Goal: Task Accomplishment & Management: Use online tool/utility

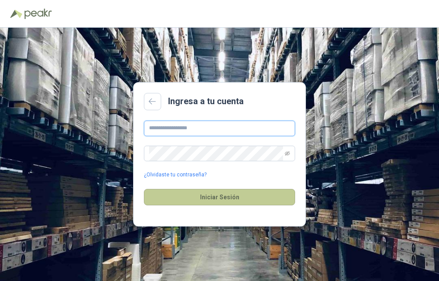
type input "**********"
click at [172, 196] on button "Iniciar Sesión" at bounding box center [219, 197] width 151 height 16
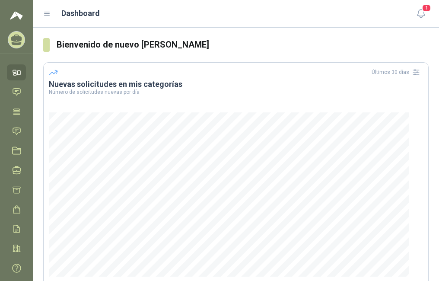
click at [16, 73] on icon at bounding box center [16, 72] width 9 height 9
click at [18, 107] on icon at bounding box center [16, 111] width 9 height 9
click at [15, 38] on icon at bounding box center [16, 38] width 11 height 7
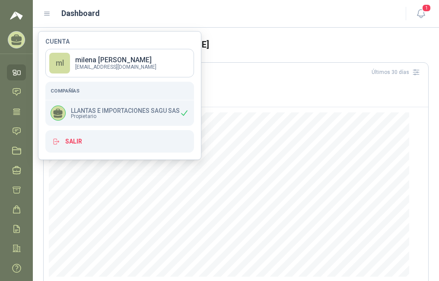
click at [95, 116] on span "Propietario" at bounding box center [125, 116] width 109 height 5
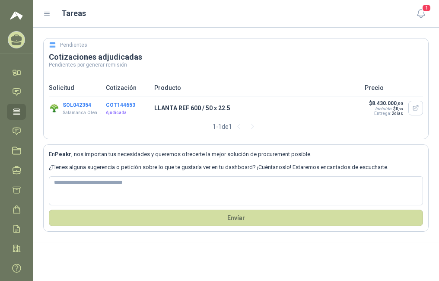
click at [107, 105] on button "COT144653" at bounding box center [120, 105] width 29 height 6
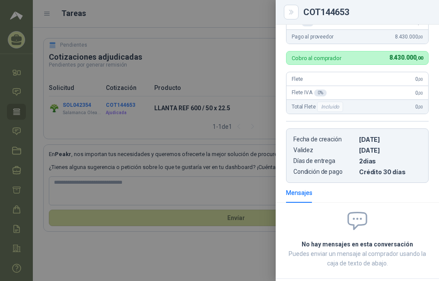
scroll to position [83, 0]
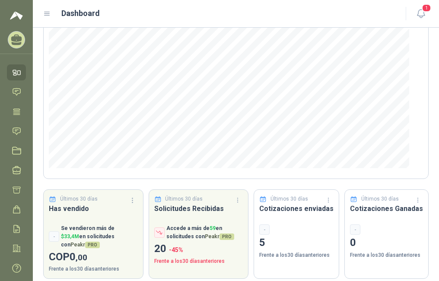
scroll to position [19, 0]
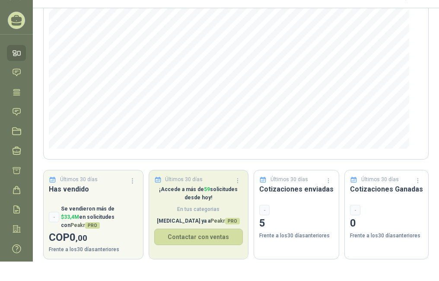
click at [178, 225] on p "[MEDICAL_DATA] ya a Peakr PRO" at bounding box center [198, 221] width 89 height 8
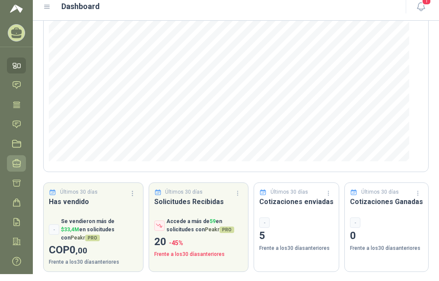
scroll to position [0, 0]
